Goal: Task Accomplishment & Management: Complete application form

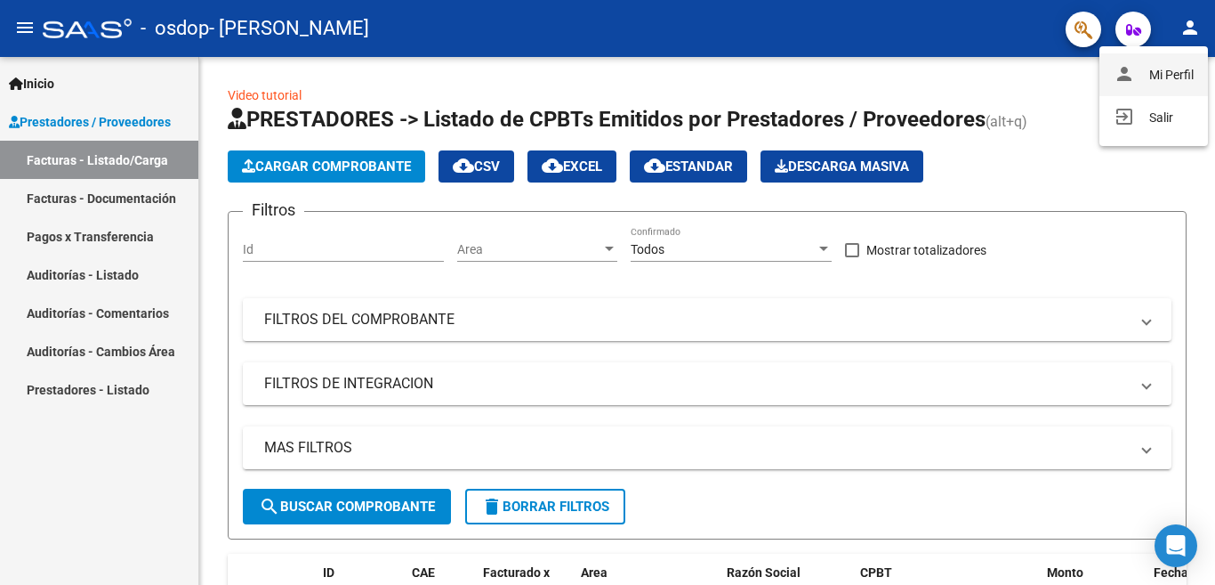
click at [1182, 69] on button "person Mi Perfil" at bounding box center [1154, 74] width 109 height 43
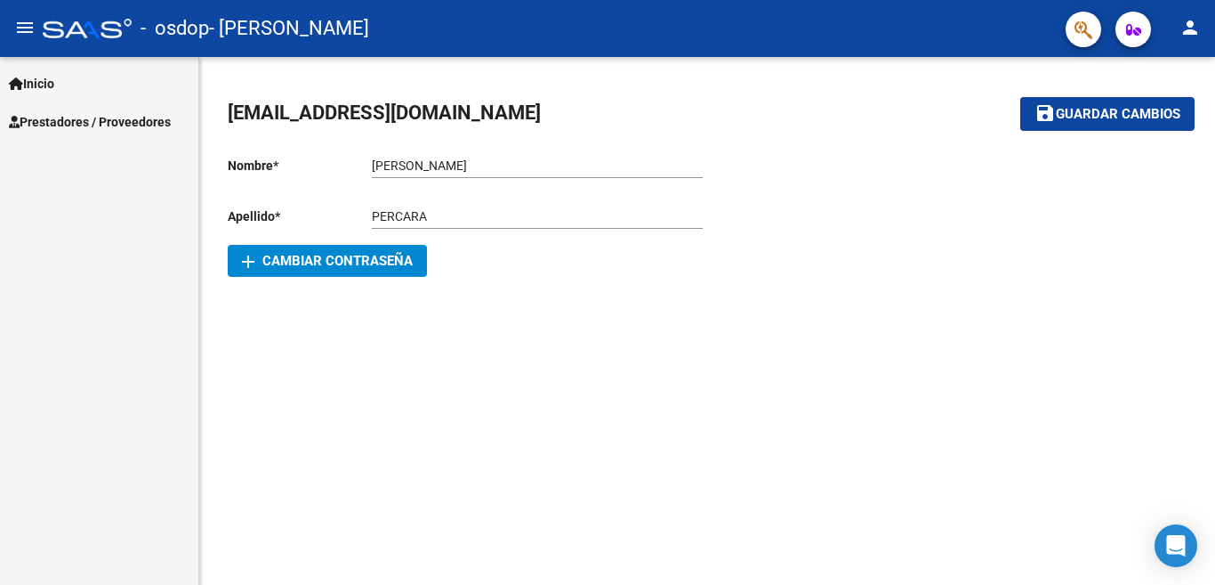
click at [40, 82] on span "Inicio" at bounding box center [31, 84] width 45 height 20
click at [47, 87] on span "Inicio" at bounding box center [31, 84] width 45 height 20
click at [63, 121] on span "Prestadores / Proveedores" at bounding box center [90, 122] width 162 height 20
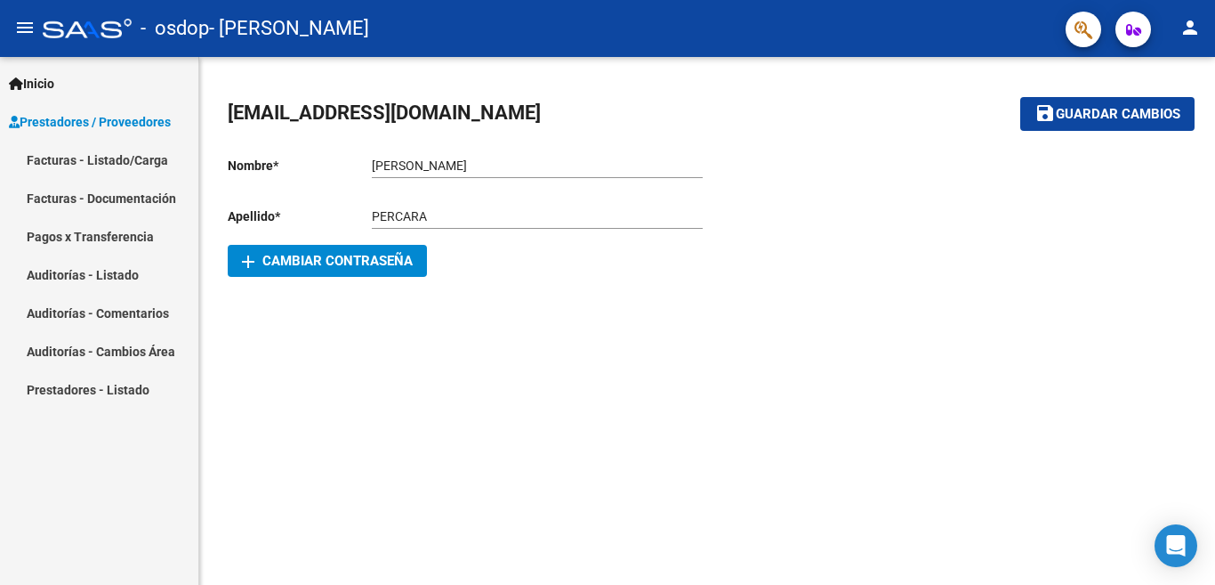
click at [86, 155] on link "Facturas - Listado/Carga" at bounding box center [99, 160] width 198 height 38
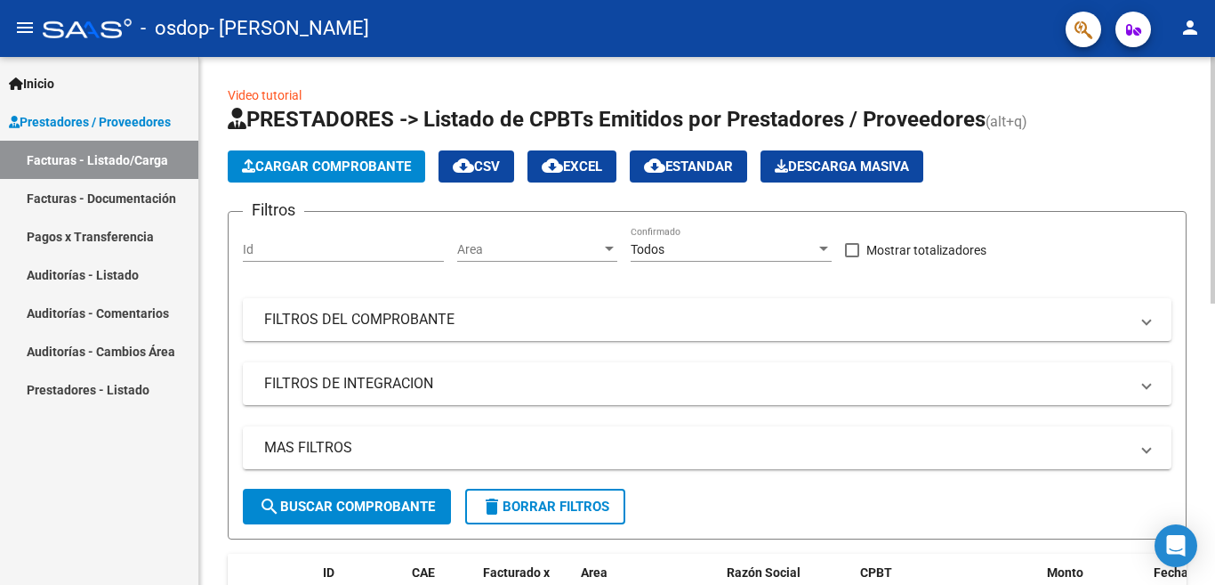
click at [354, 169] on span "Cargar Comprobante" at bounding box center [326, 166] width 169 height 16
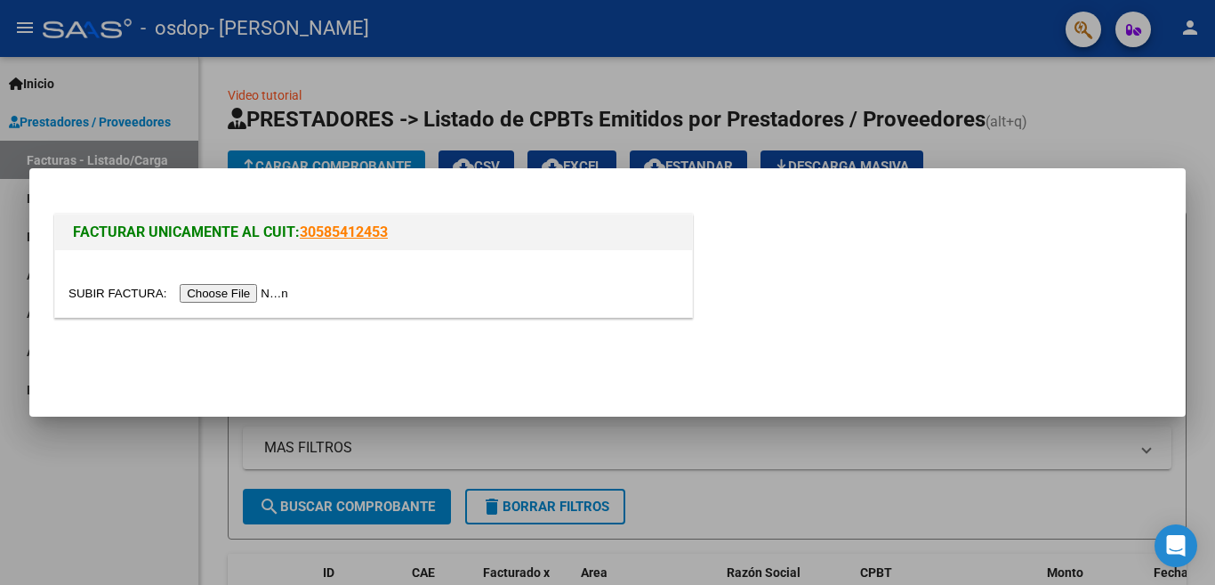
click at [245, 295] on input "file" at bounding box center [181, 293] width 225 height 19
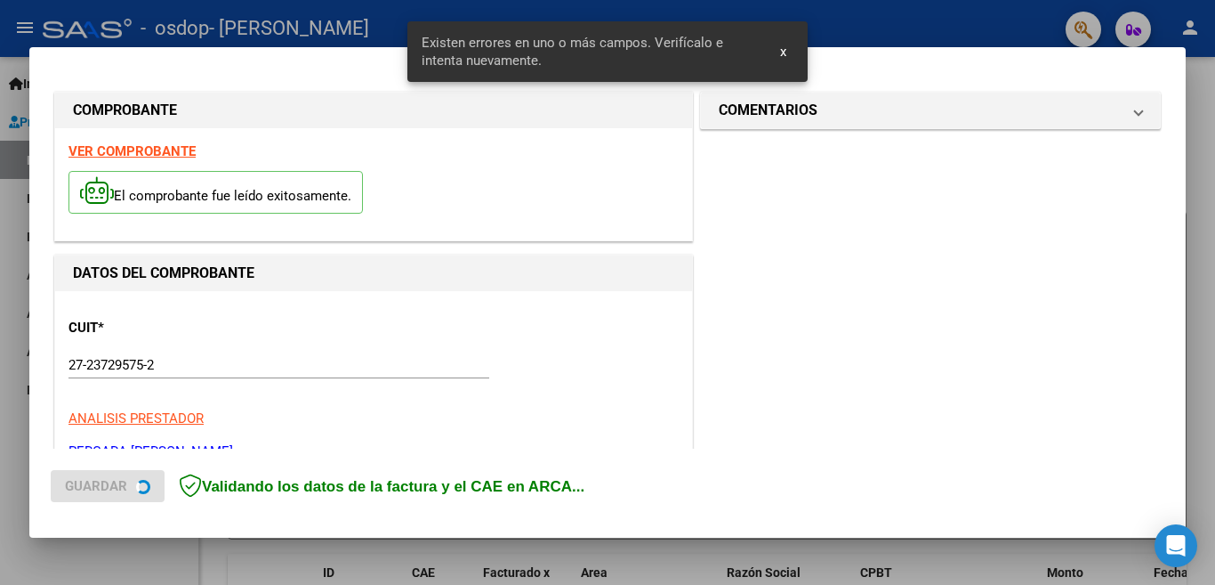
scroll to position [430, 0]
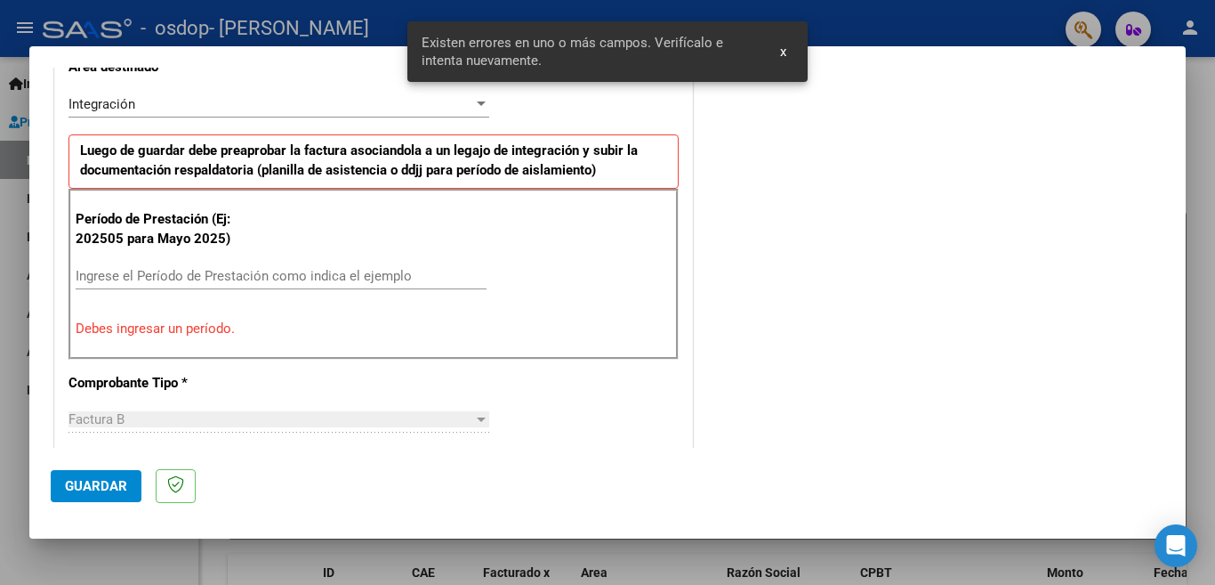
click at [216, 278] on input "Ingrese el Período de Prestación como indica el ejemplo" at bounding box center [281, 276] width 411 height 16
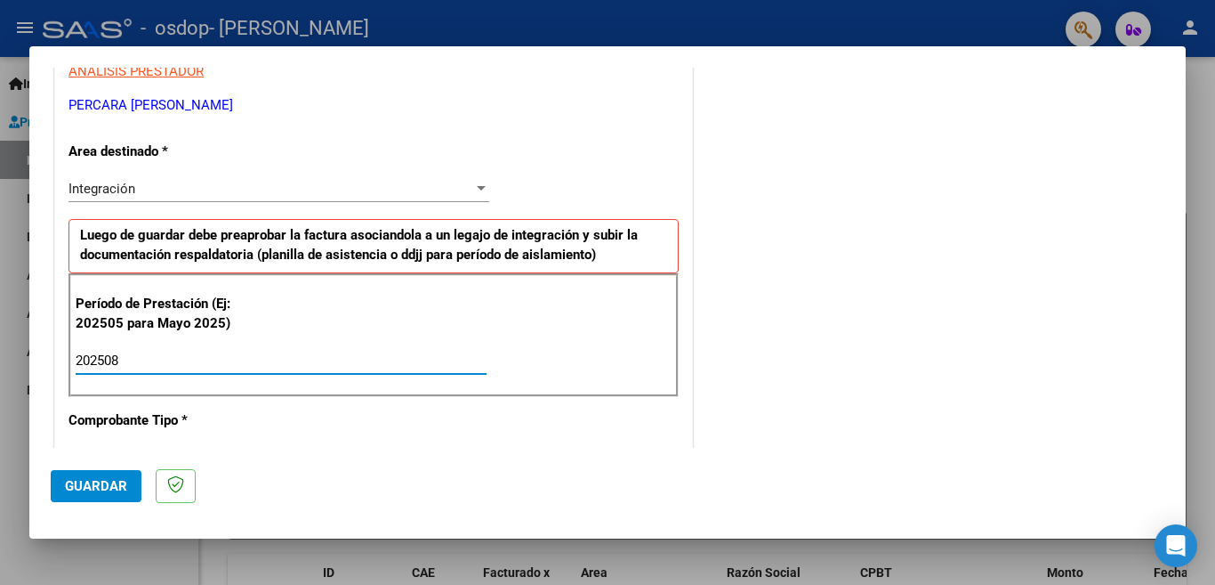
scroll to position [341, 0]
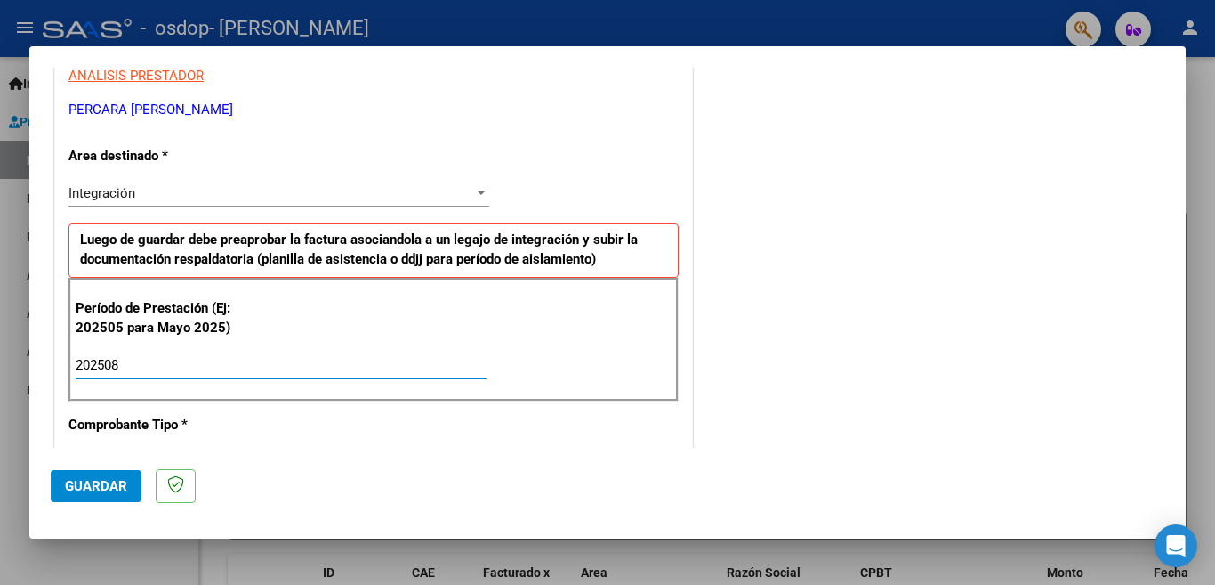
type input "202508"
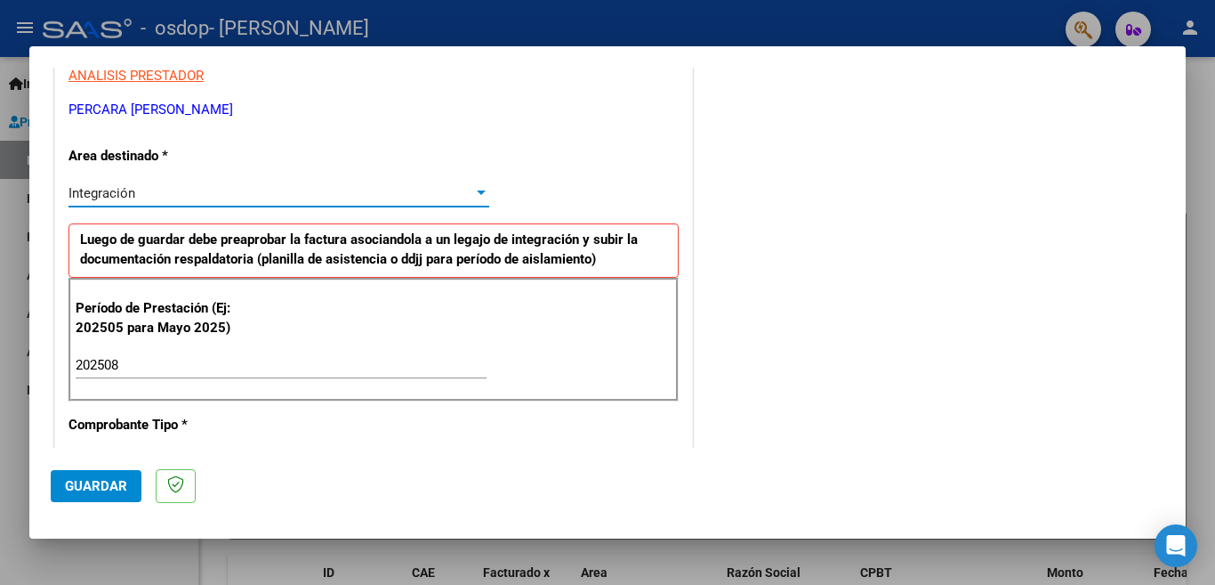
click at [274, 193] on div "Integración" at bounding box center [271, 193] width 405 height 16
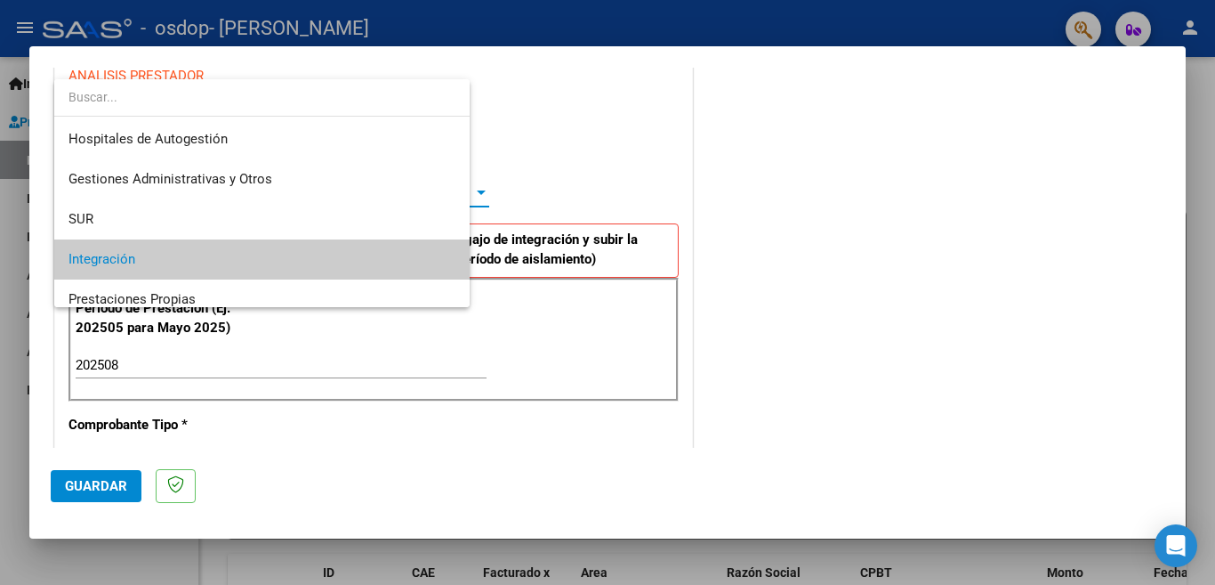
scroll to position [66, 0]
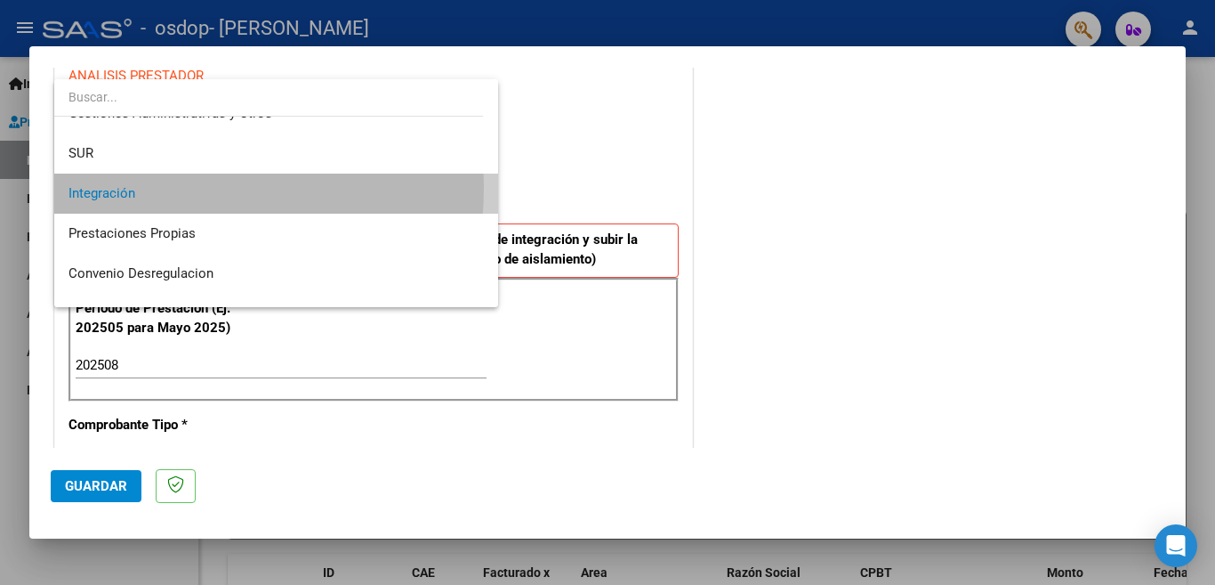
click at [139, 187] on span "Integración" at bounding box center [276, 193] width 415 height 40
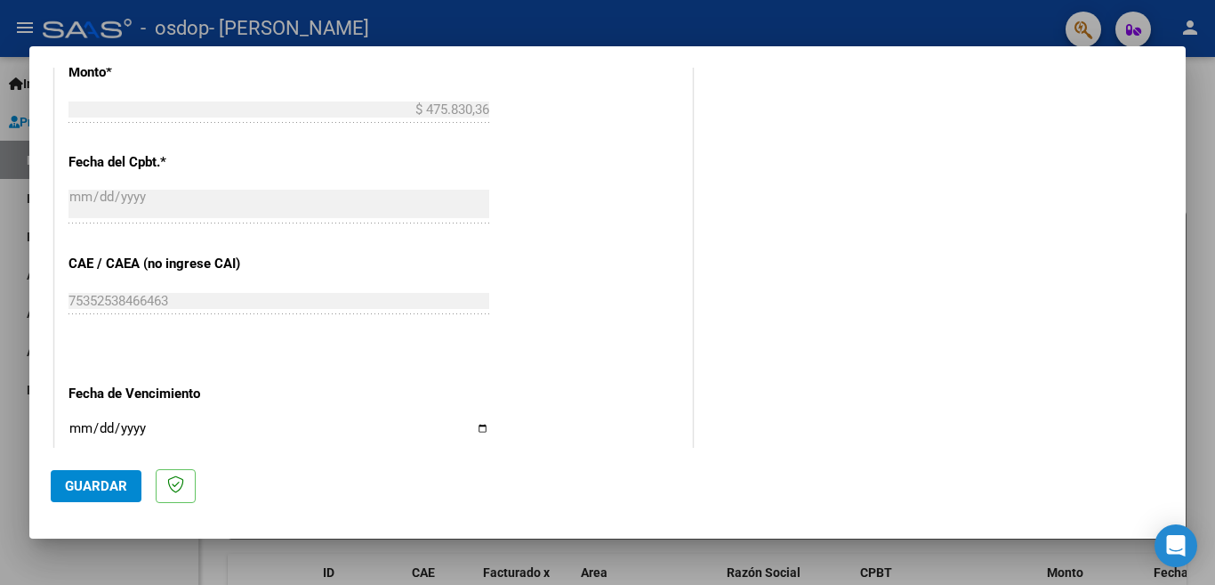
scroll to position [1053, 0]
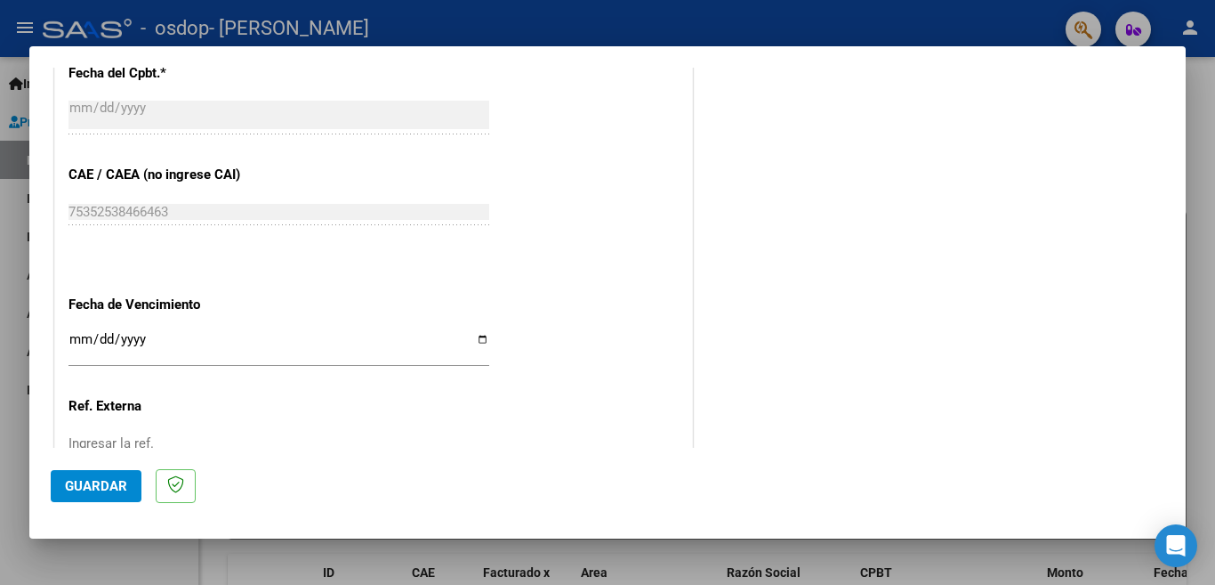
click at [478, 334] on input "Ingresar la fecha" at bounding box center [279, 346] width 421 height 28
type input "[DATE]"
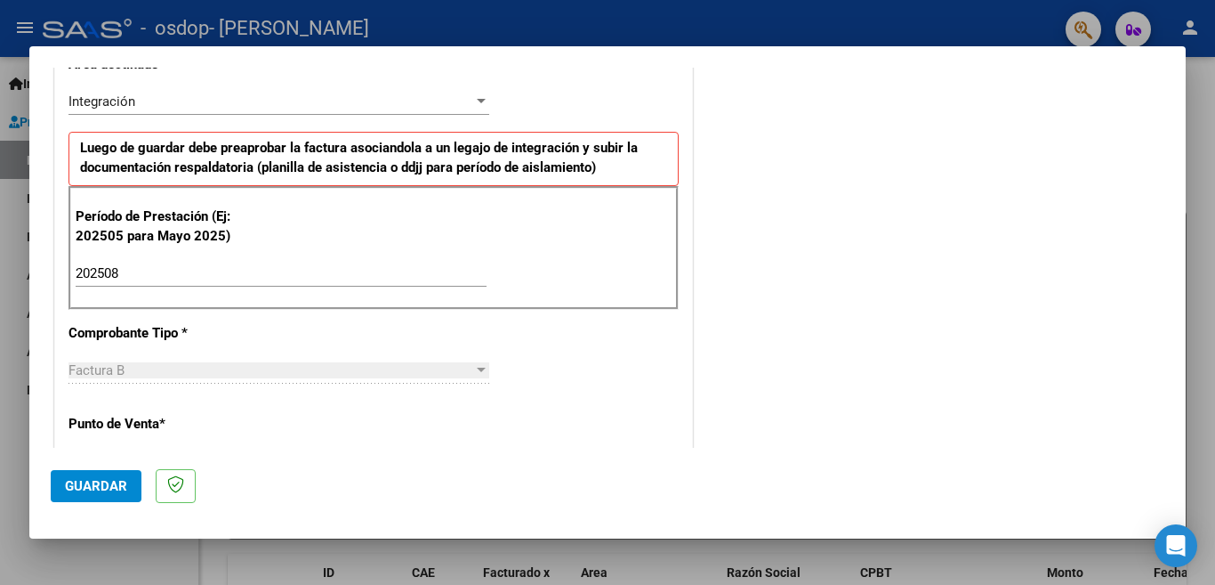
scroll to position [445, 0]
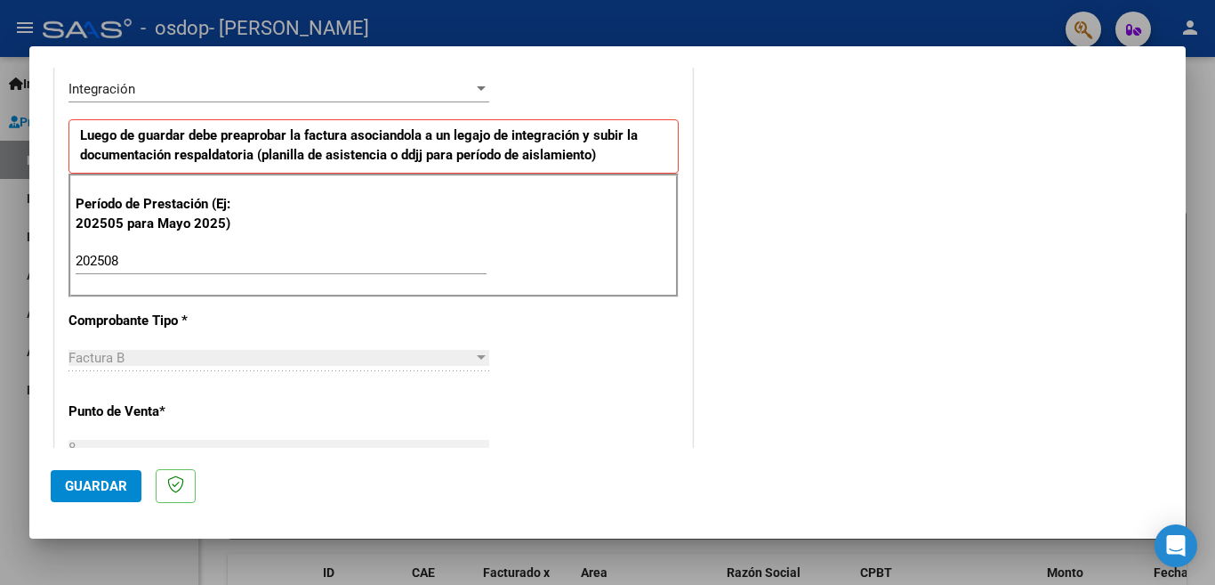
click at [110, 476] on button "Guardar" at bounding box center [96, 486] width 91 height 32
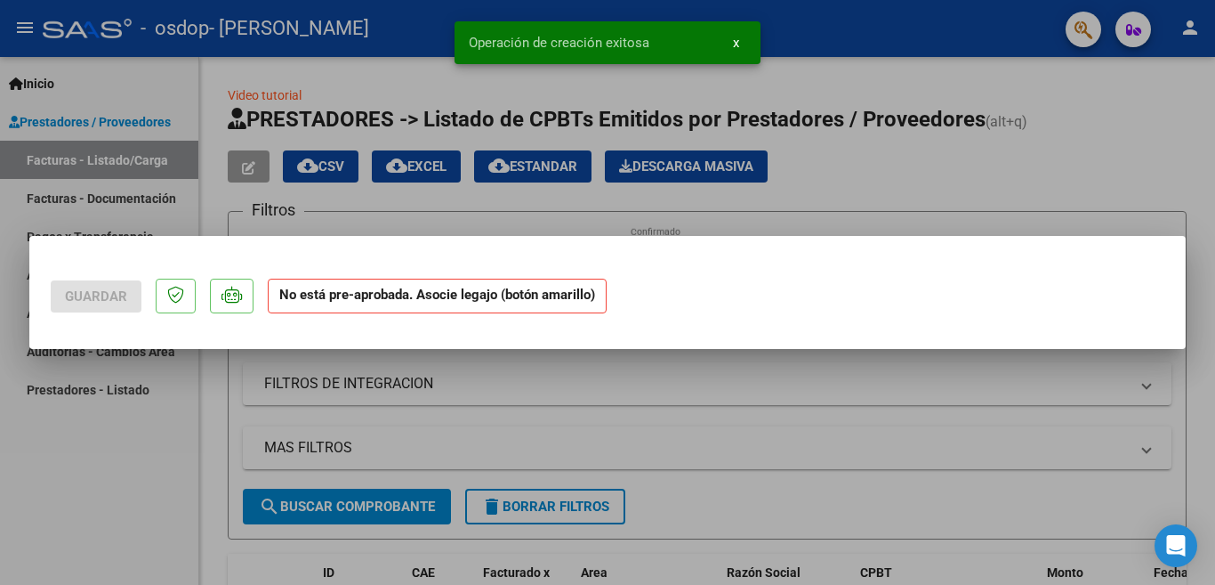
scroll to position [0, 0]
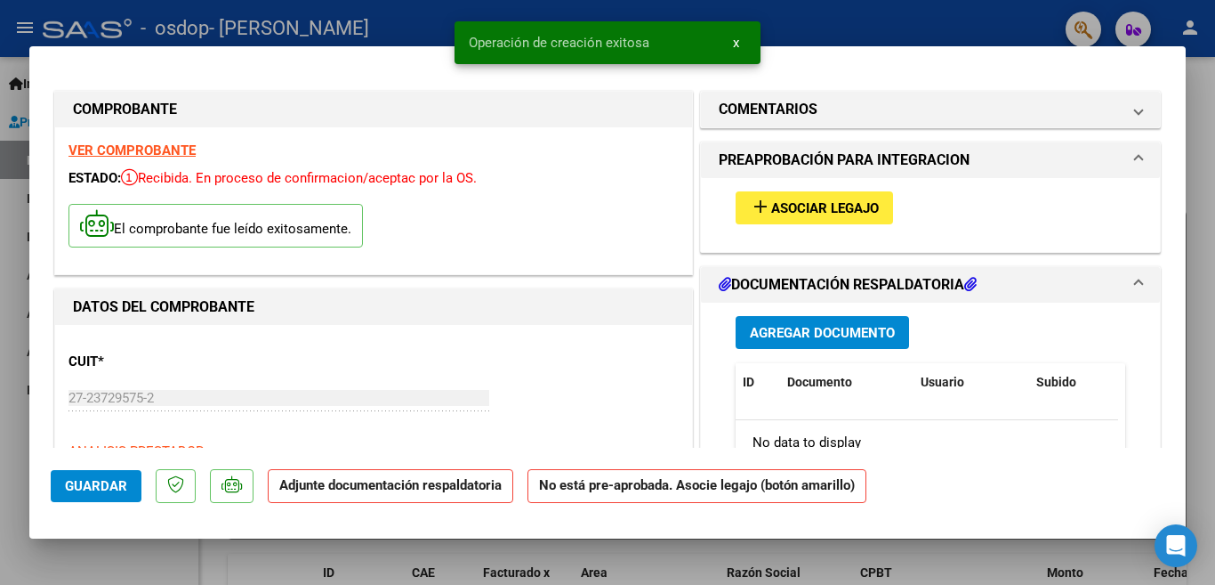
click at [822, 205] on span "Asociar Legajo" at bounding box center [825, 208] width 108 height 16
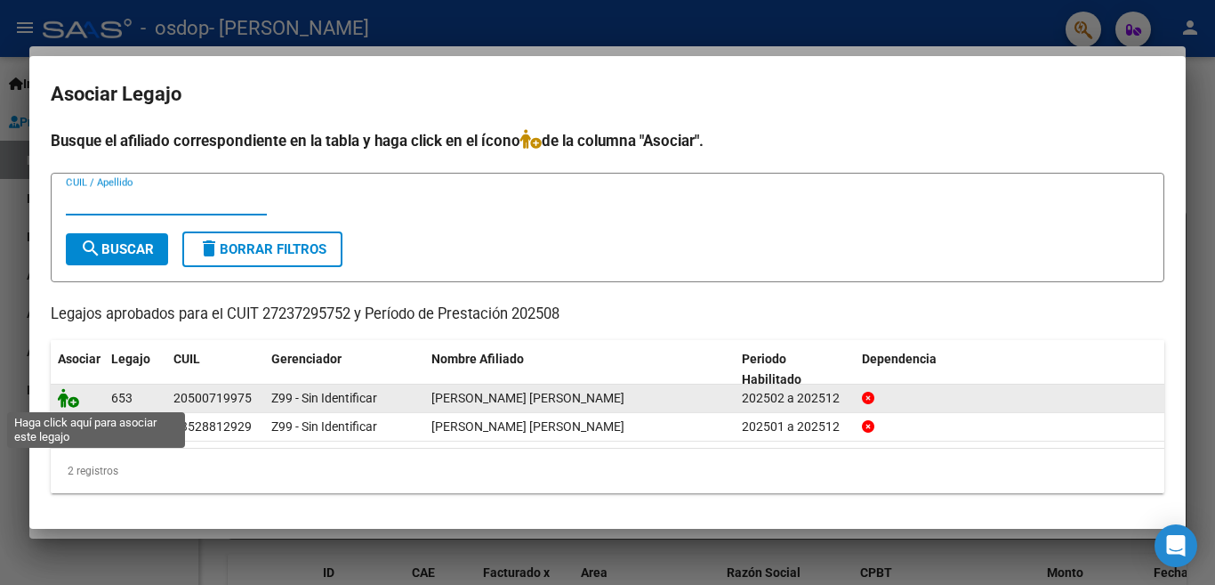
click at [66, 396] on icon at bounding box center [68, 398] width 21 height 20
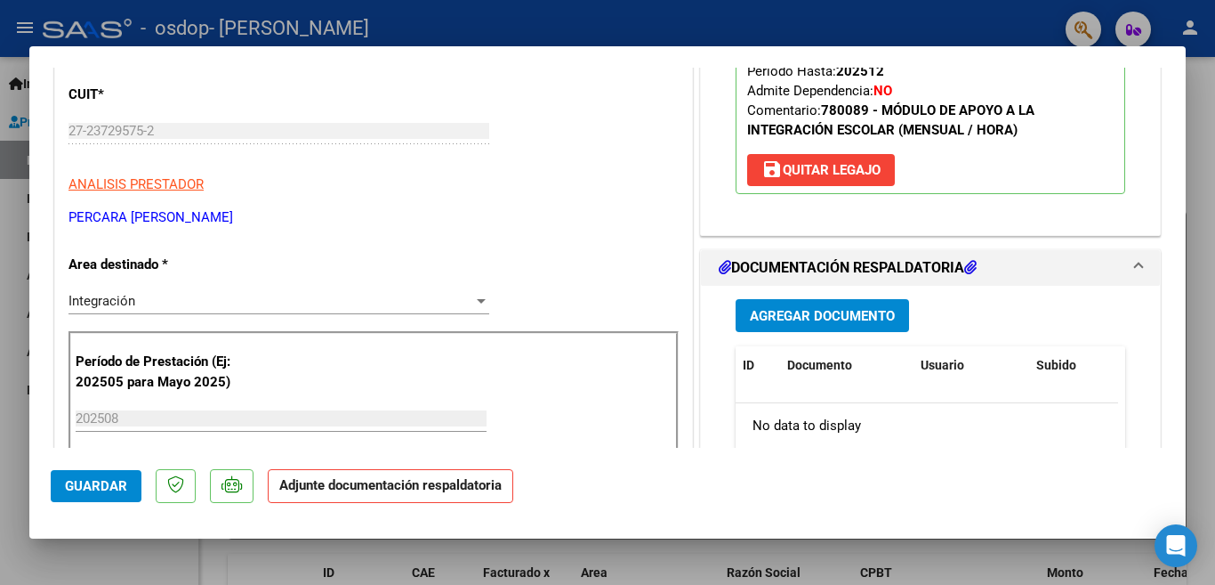
scroll to position [356, 0]
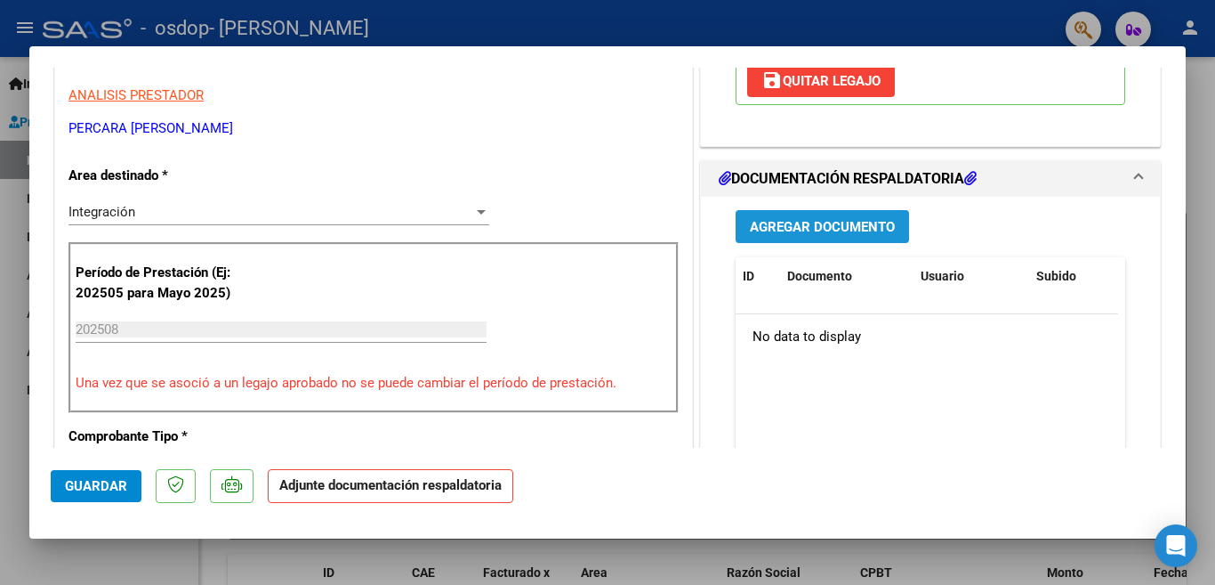
click at [844, 222] on span "Agregar Documento" at bounding box center [822, 227] width 145 height 16
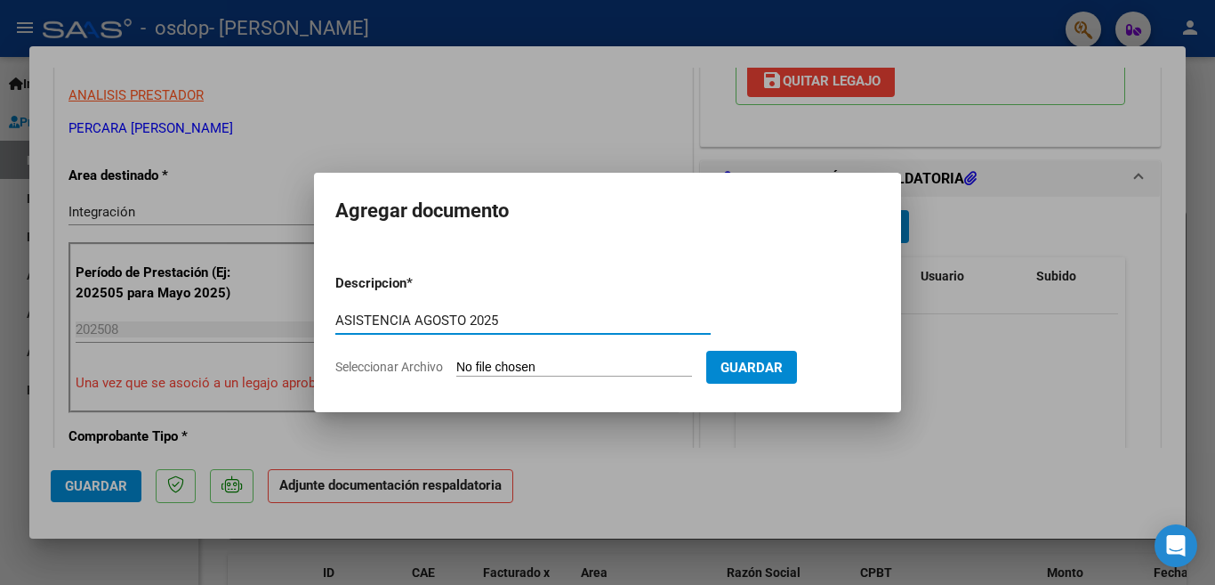
type input "ASISTENCIA AGOSTO 2025"
click at [512, 372] on input "Seleccionar Archivo" at bounding box center [574, 367] width 236 height 17
click at [513, 370] on input "Seleccionar Archivo" at bounding box center [574, 367] width 236 height 17
type input "C:\fakepath\ASISTENCIA [PERSON_NAME] CAIE AGOSTO 202.pdf"
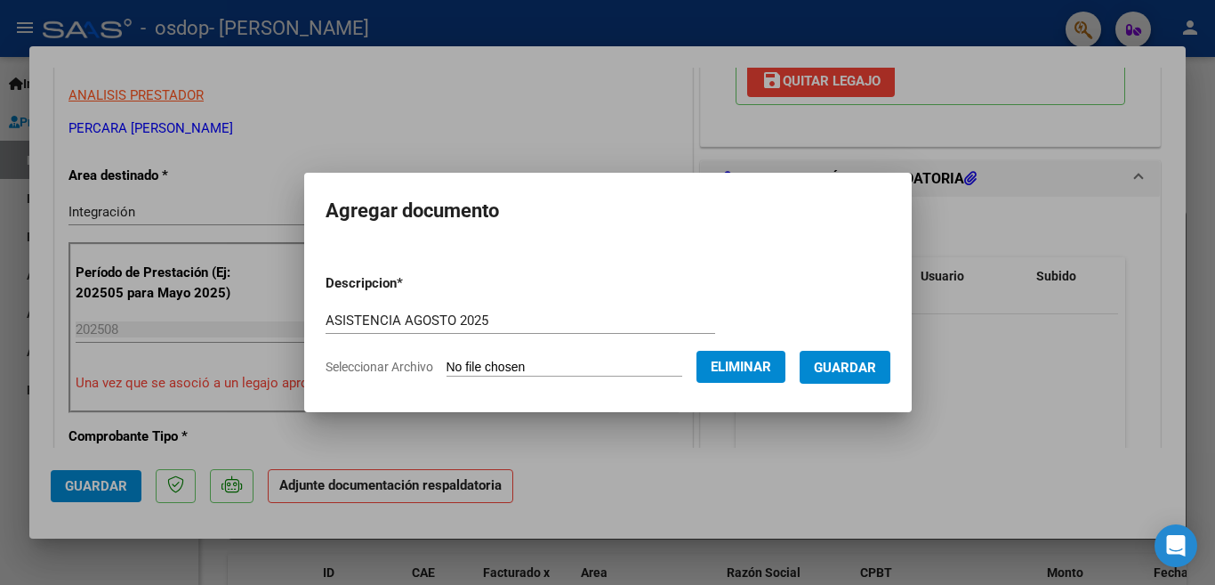
click at [855, 365] on span "Guardar" at bounding box center [845, 367] width 62 height 16
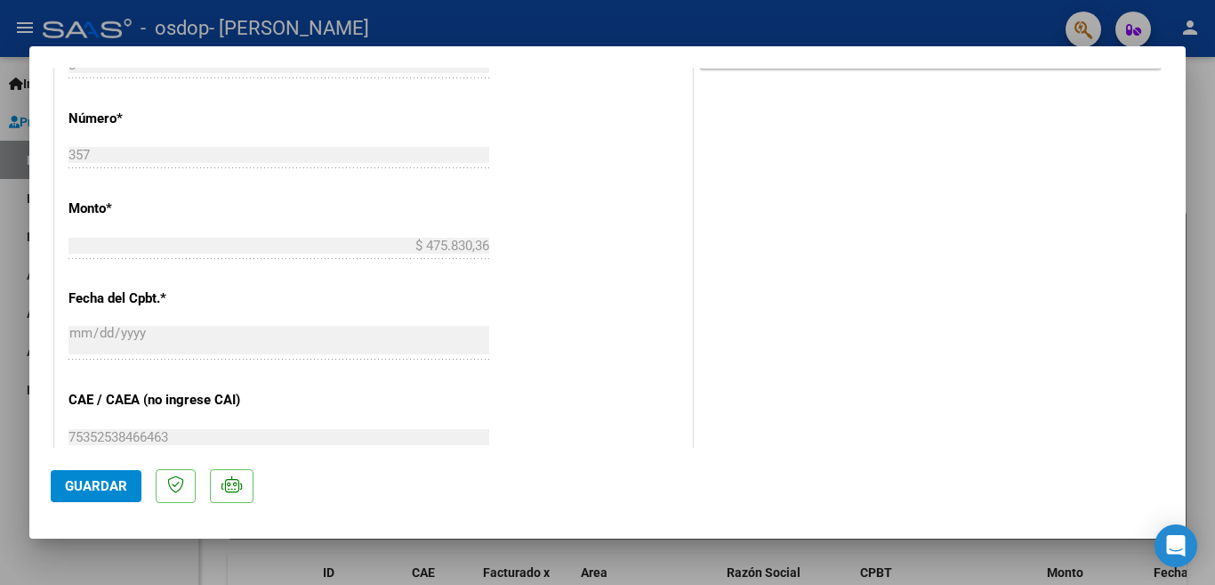
scroll to position [890, 0]
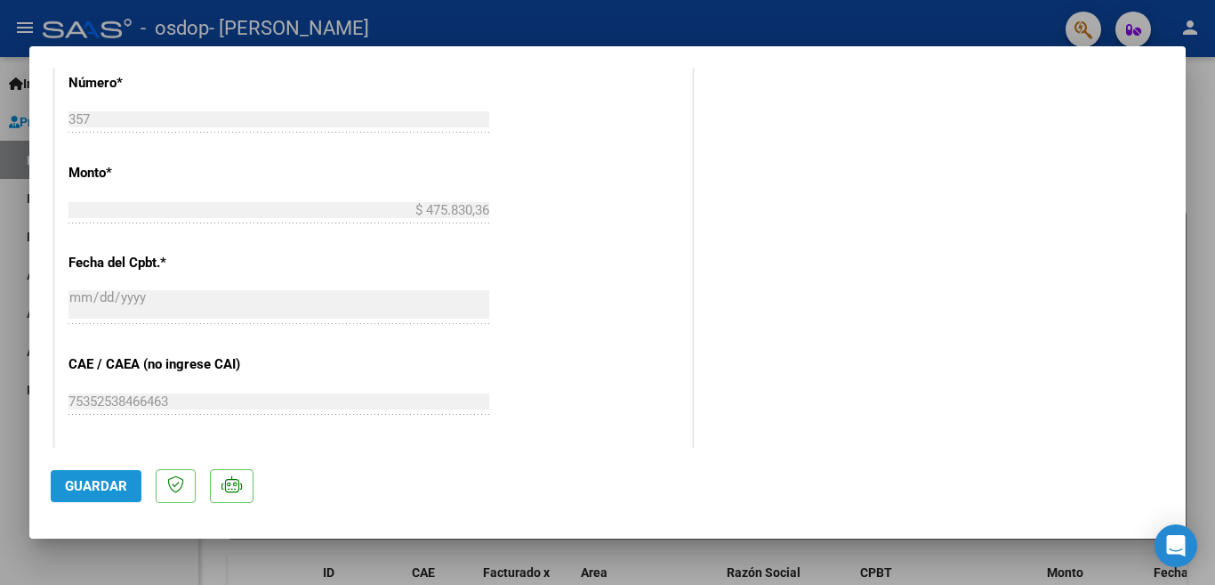
click at [77, 494] on span "Guardar" at bounding box center [96, 486] width 62 height 16
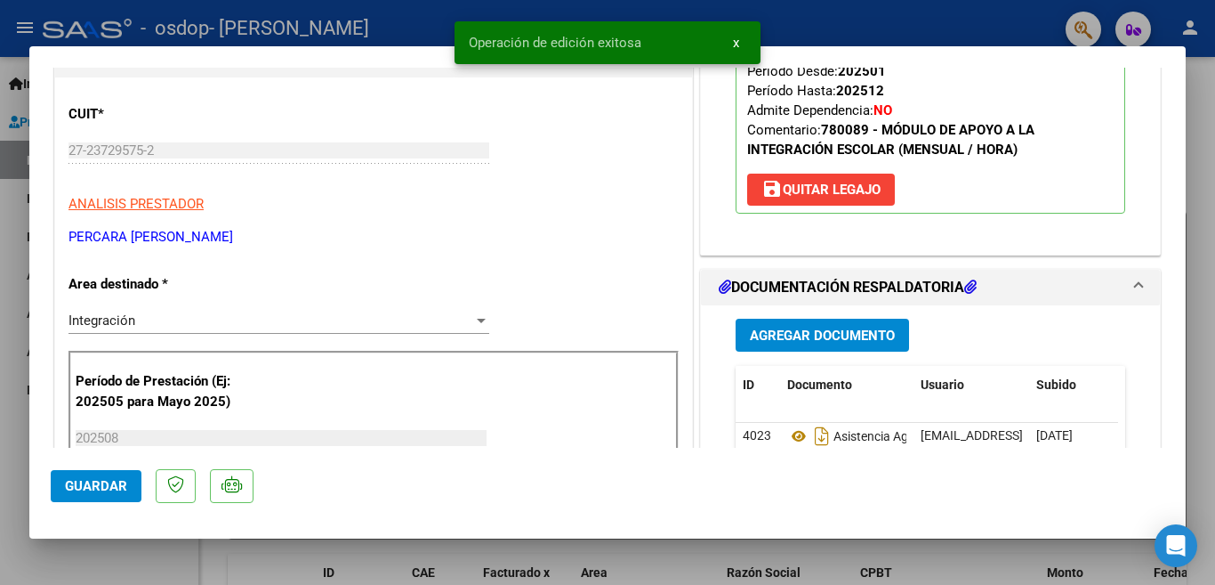
scroll to position [0, 0]
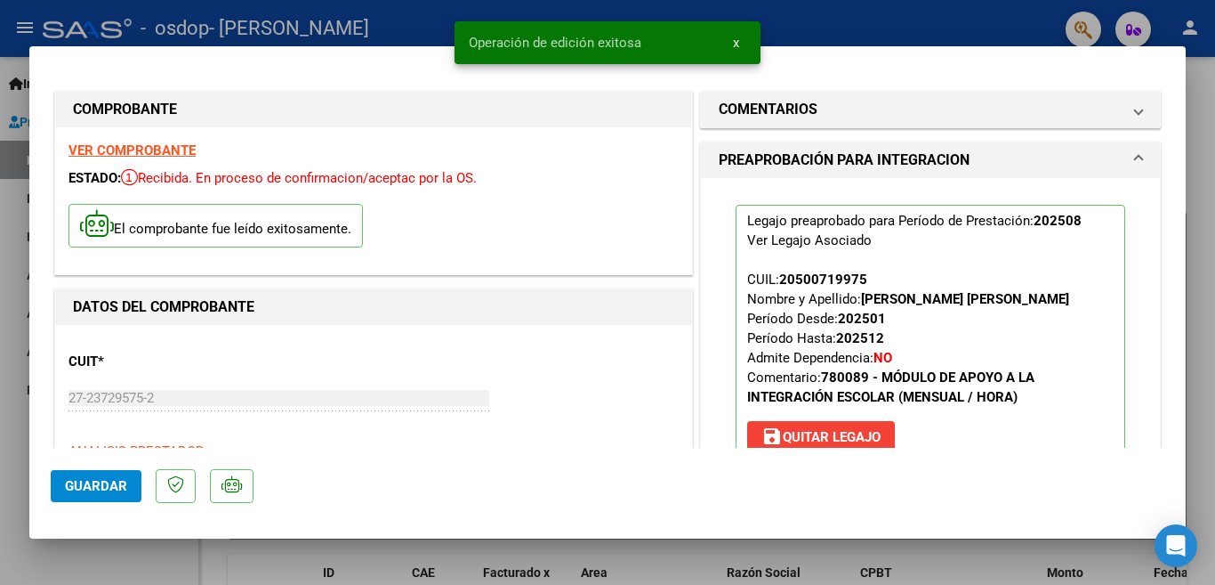
click at [15, 247] on div at bounding box center [607, 292] width 1215 height 585
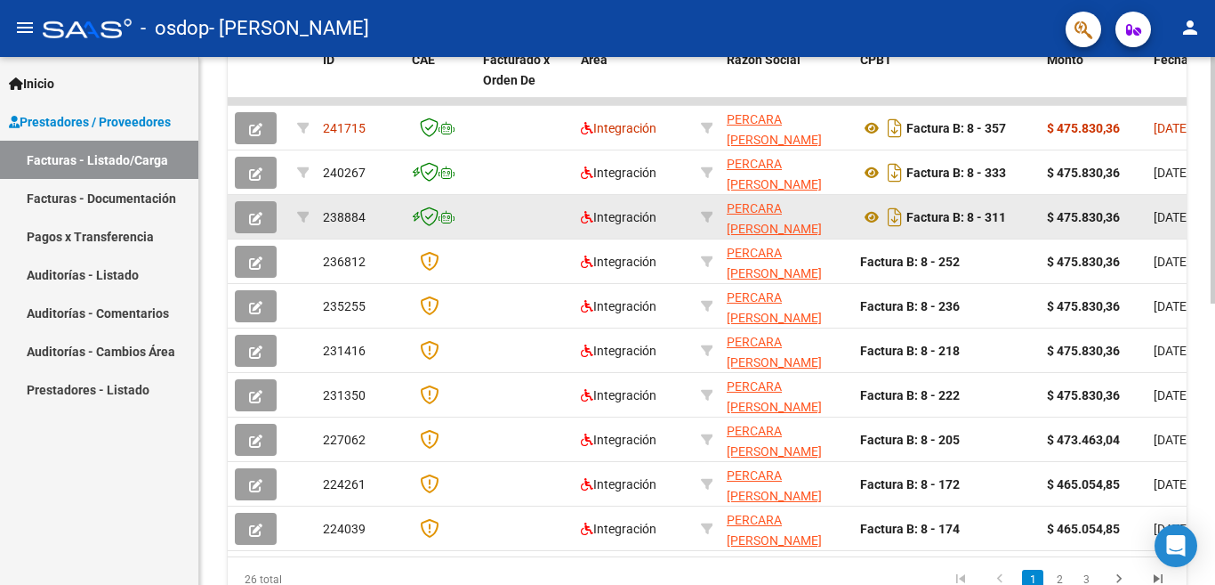
scroll to position [423, 0]
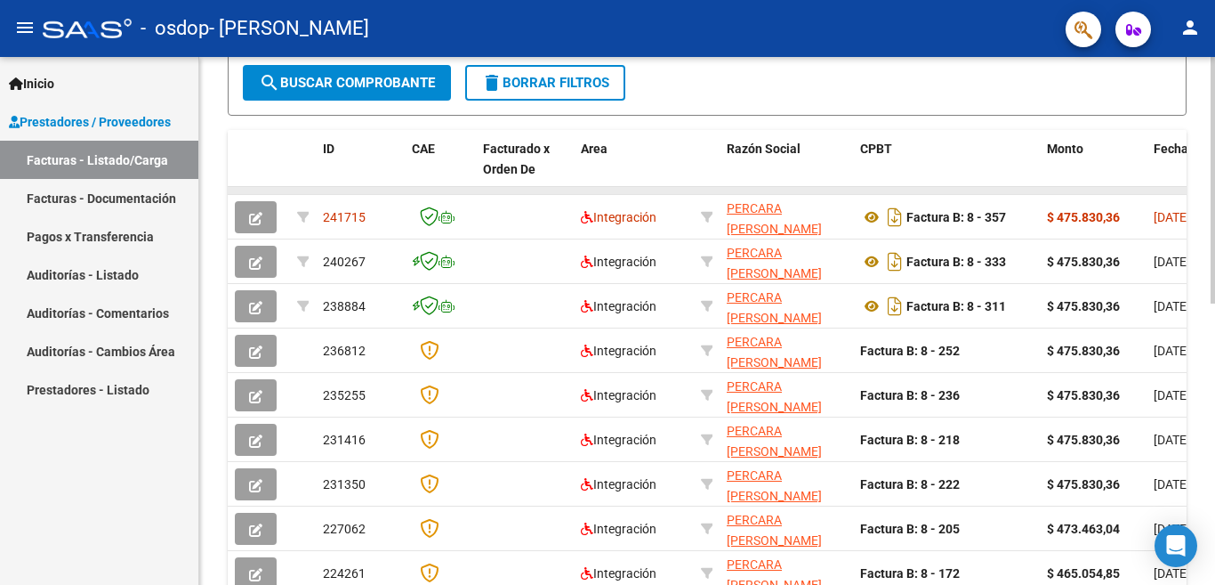
drag, startPoint x: 601, startPoint y: 190, endPoint x: 639, endPoint y: 190, distance: 38.3
click at [639, 190] on datatable-body-cell at bounding box center [634, 190] width 120 height 7
